Goal: Information Seeking & Learning: Learn about a topic

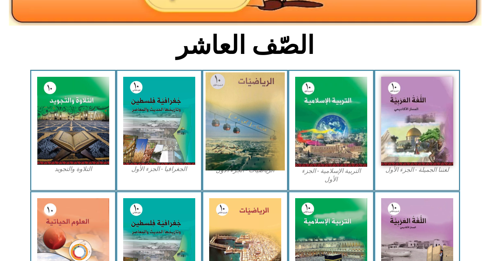
scroll to position [135, 0]
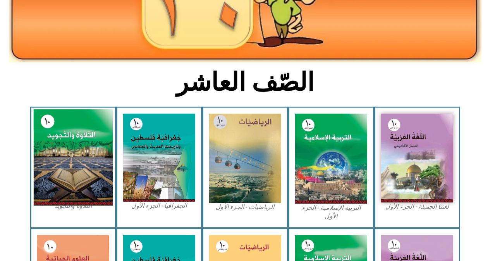
click at [71, 157] on img at bounding box center [72, 157] width 79 height 96
click at [74, 156] on img at bounding box center [72, 157] width 79 height 96
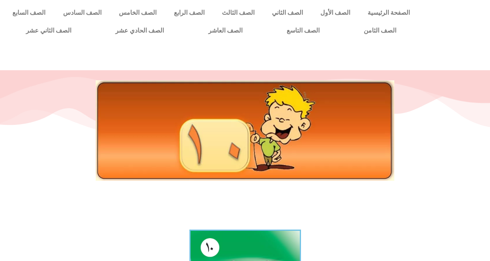
click at [73, 159] on div at bounding box center [245, 130] width 467 height 100
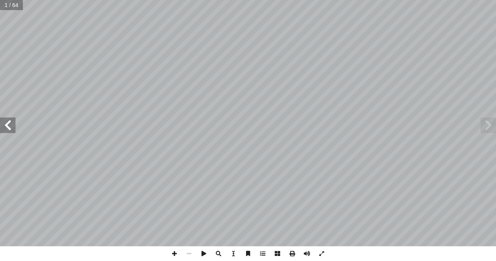
click at [4, 129] on span at bounding box center [8, 125] width 16 height 16
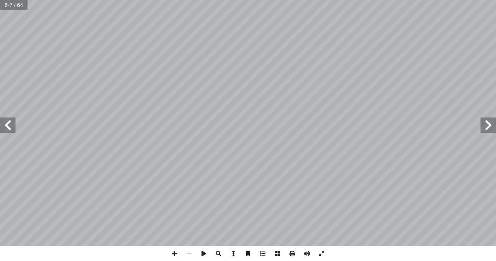
click at [0, 128] on span at bounding box center [8, 125] width 16 height 16
click at [3, 121] on span at bounding box center [8, 125] width 16 height 16
click at [215, 254] on div "٦ پ ٱ ٻ ٻ ٻ ٻ پ پ پ ﴿ ٺ ٺ ٺ ٿ ٺ ڀ ڀ ڀ ڀ ٿ ٿ ٿ ٹ ٹ ٹ ٹ ڤ ڤ ڤ ڤ ڦ ڦ ڦ ڦ ڄ ڄ ڄ ڄ ڃ…" at bounding box center [248, 130] width 496 height 261
click at [176, 253] on span at bounding box center [174, 253] width 15 height 15
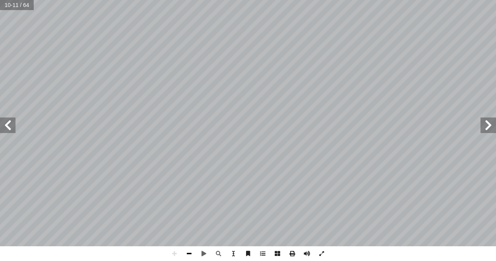
click at [190, 254] on span at bounding box center [189, 253] width 15 height 15
